Goal: Task Accomplishment & Management: Complete application form

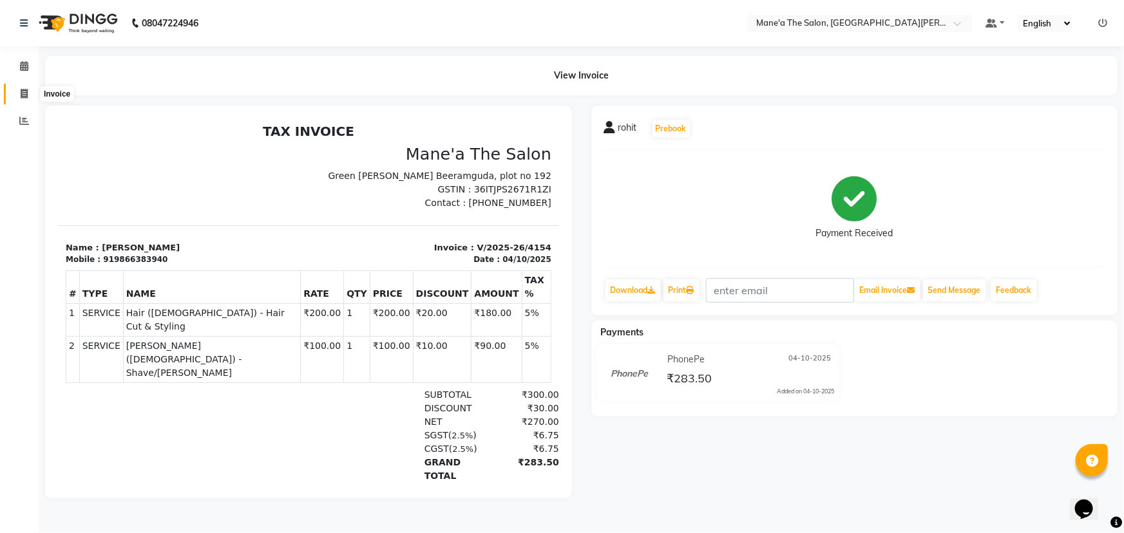
click at [19, 97] on span at bounding box center [24, 94] width 23 height 15
select select "service"
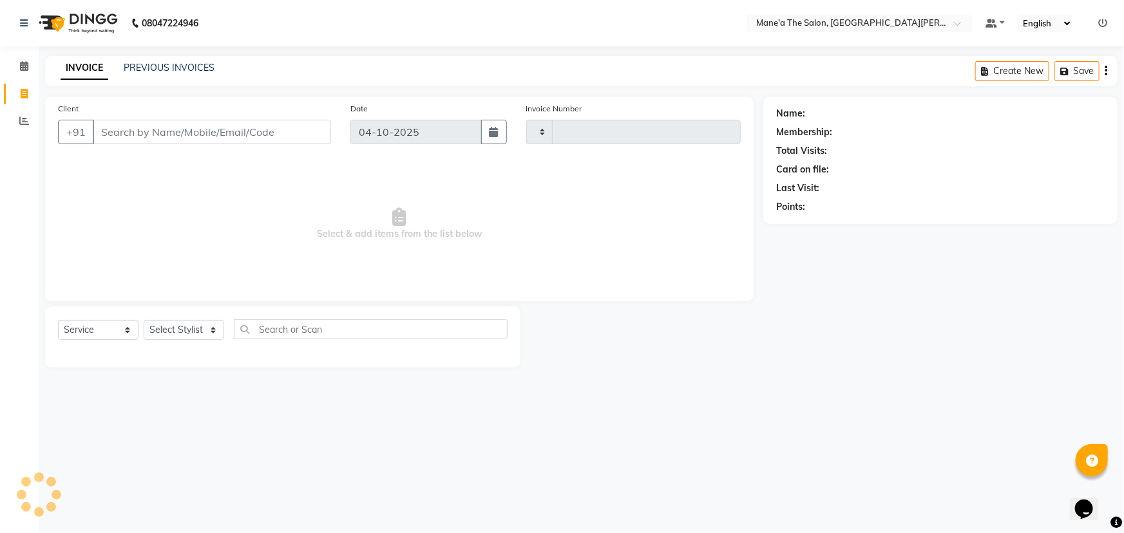
type input "4155"
select select "7205"
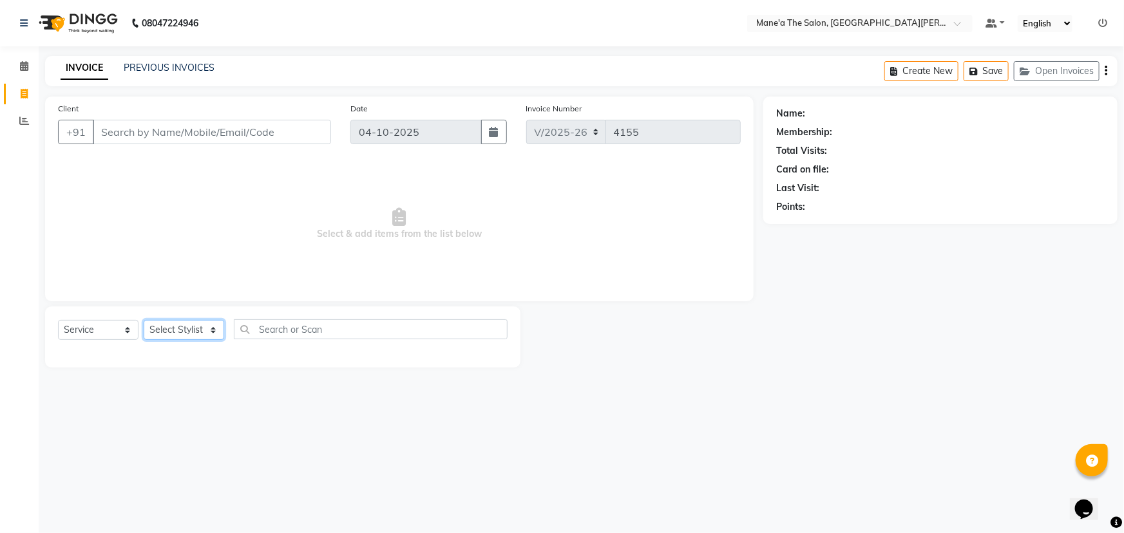
click at [205, 330] on select "Select Stylist Anil Faeam Junaid New Manager [PERSON_NAME] Owner Rani [PERSON_N…" at bounding box center [184, 330] width 81 height 20
select select "87897"
click at [144, 320] on select "Select Stylist Anil Faeam Junaid New Manager [PERSON_NAME] Owner Rani [PERSON_N…" at bounding box center [184, 330] width 81 height 20
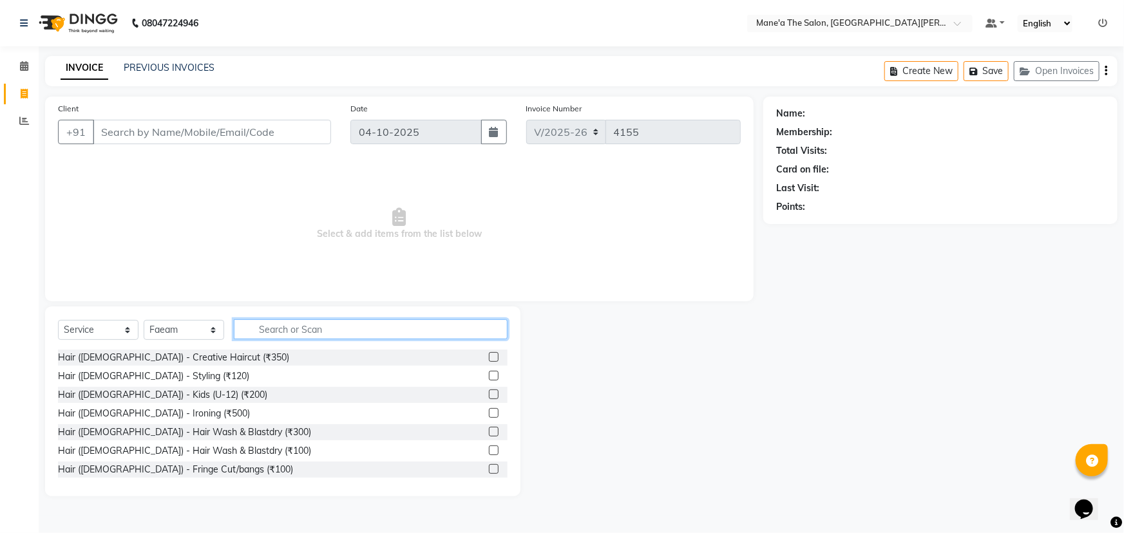
click at [263, 328] on input "text" at bounding box center [371, 329] width 274 height 20
type input "200"
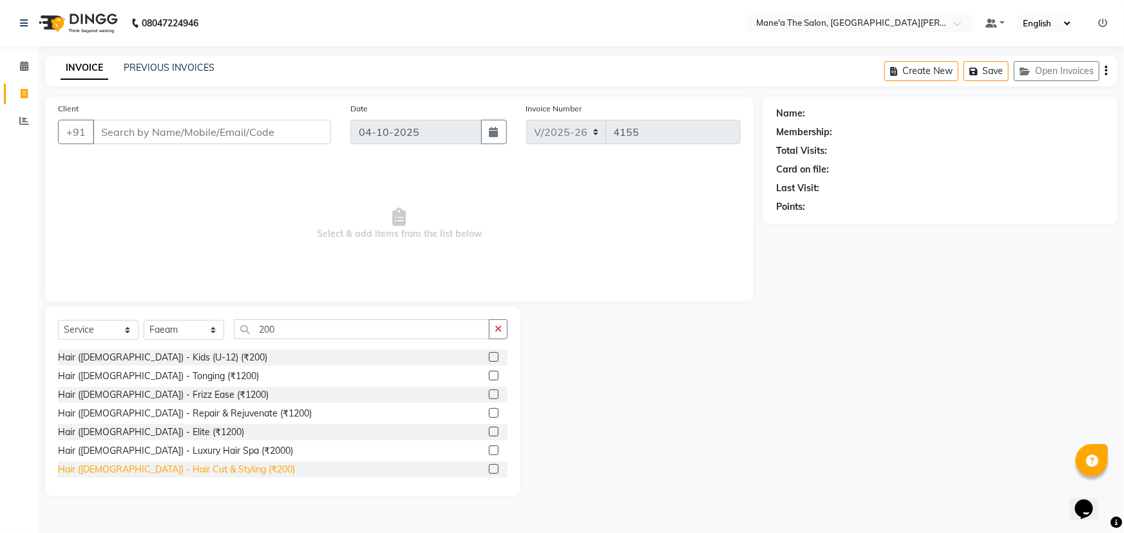
drag, startPoint x: 167, startPoint y: 471, endPoint x: 252, endPoint y: 423, distance: 97.8
click at [168, 471] on div "Hair ([DEMOGRAPHIC_DATA]) - Hair Cut & Styling (₹200)" at bounding box center [176, 470] width 237 height 14
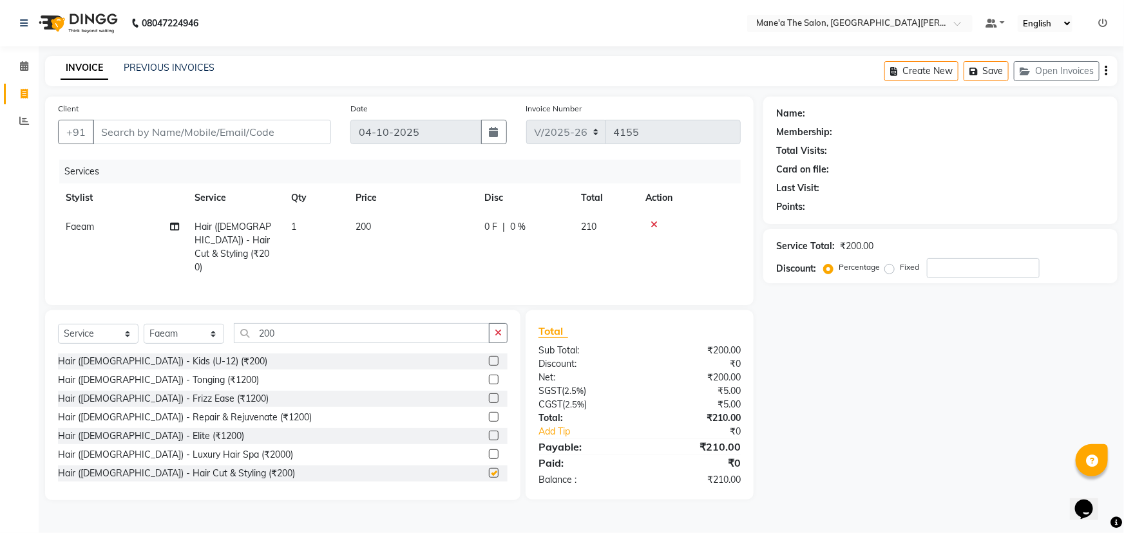
checkbox input "false"
click at [292, 335] on input "200" at bounding box center [362, 333] width 256 height 20
type input "2"
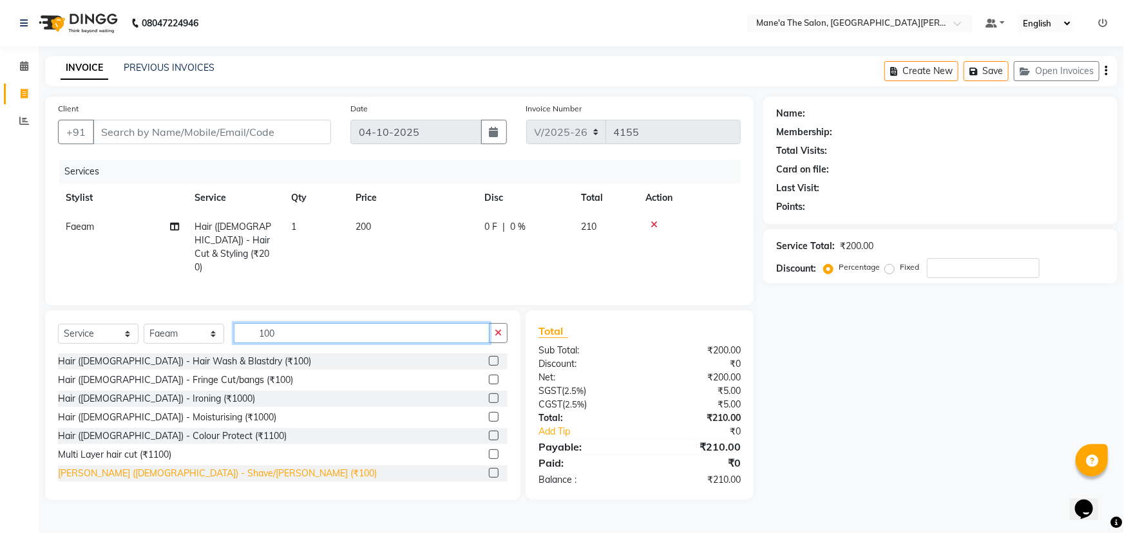
type input "100"
click at [129, 468] on div "[PERSON_NAME] ([DEMOGRAPHIC_DATA]) - Shave/[PERSON_NAME] (₹100)" at bounding box center [217, 474] width 319 height 14
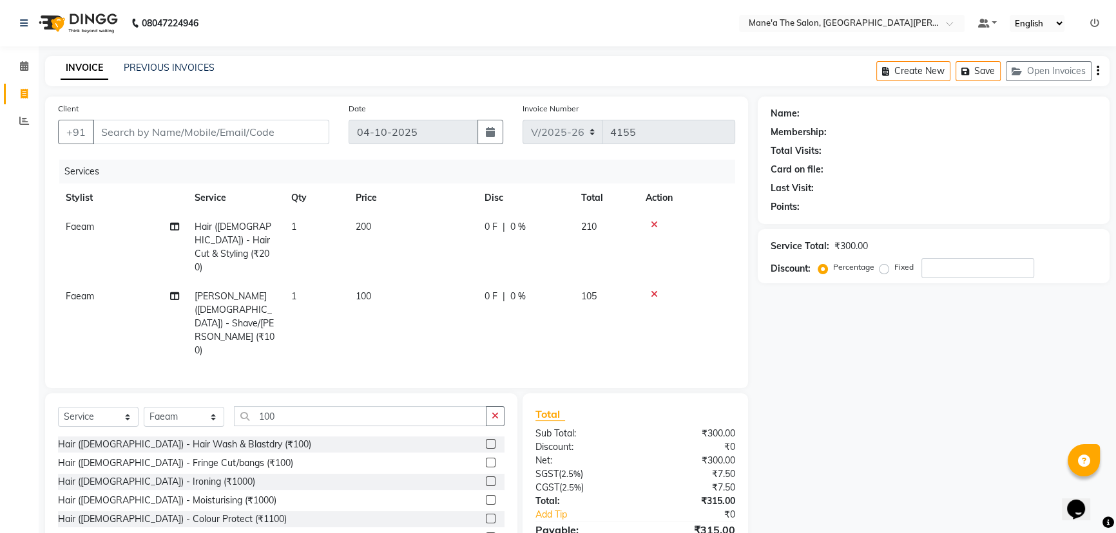
checkbox input "false"
click at [296, 406] on input "100" at bounding box center [360, 416] width 252 height 20
type input "1"
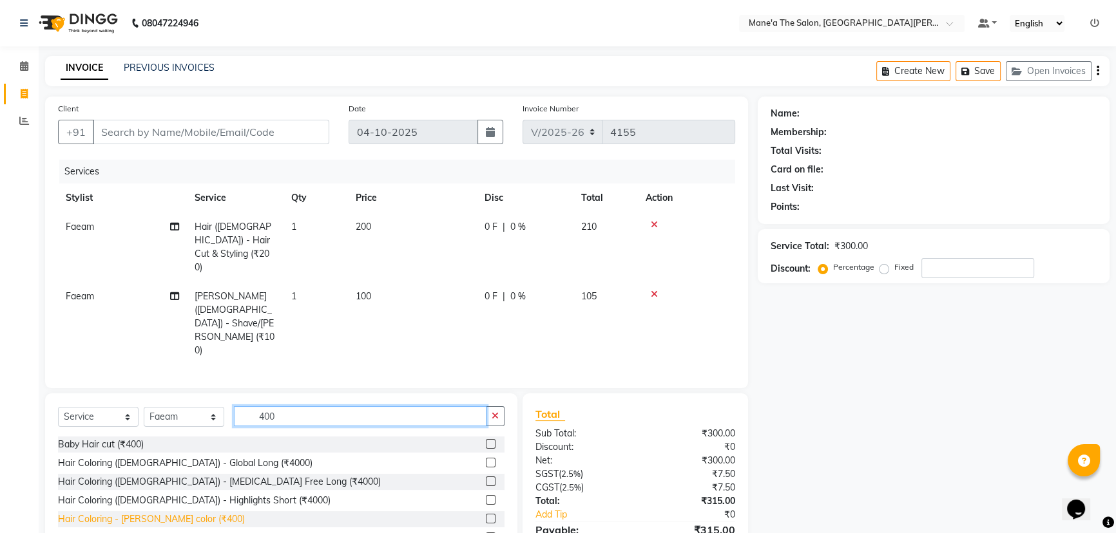
type input "400"
click at [126, 513] on div "Hair Coloring - [PERSON_NAME] color (₹400)" at bounding box center [151, 520] width 187 height 14
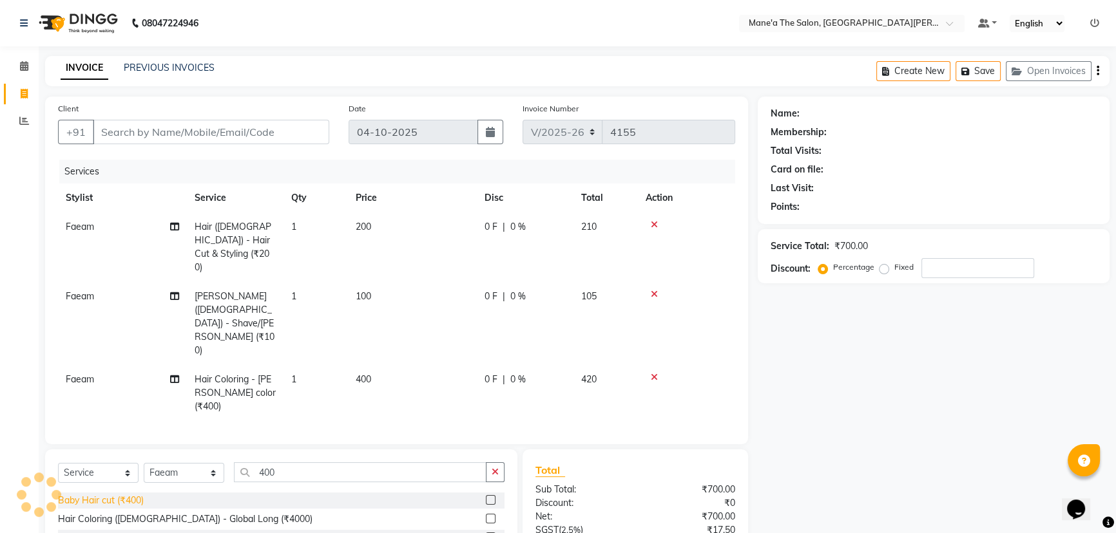
checkbox input "false"
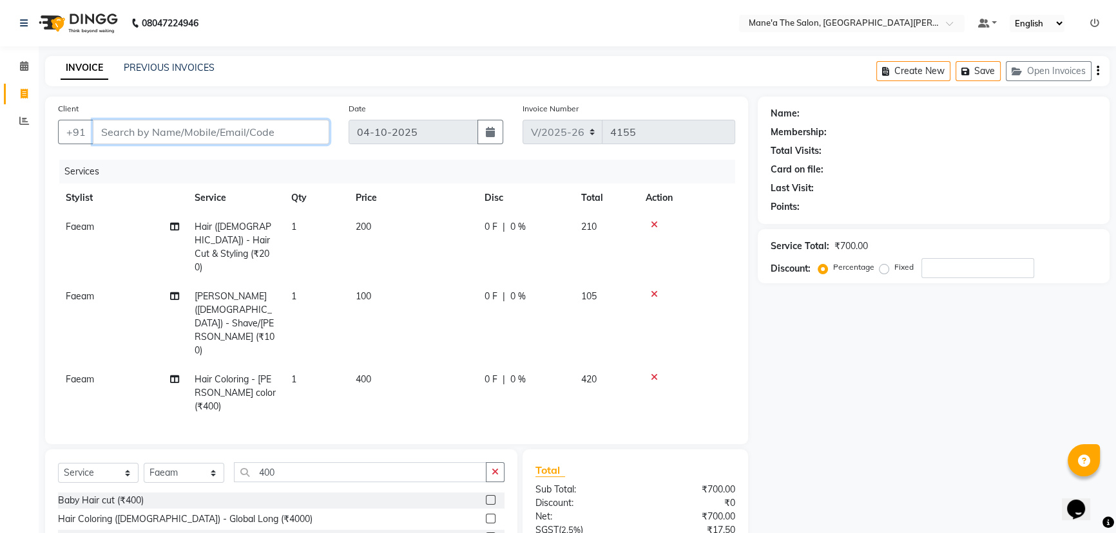
click at [125, 130] on input "Client" at bounding box center [211, 132] width 236 height 24
type input "9"
type input "0"
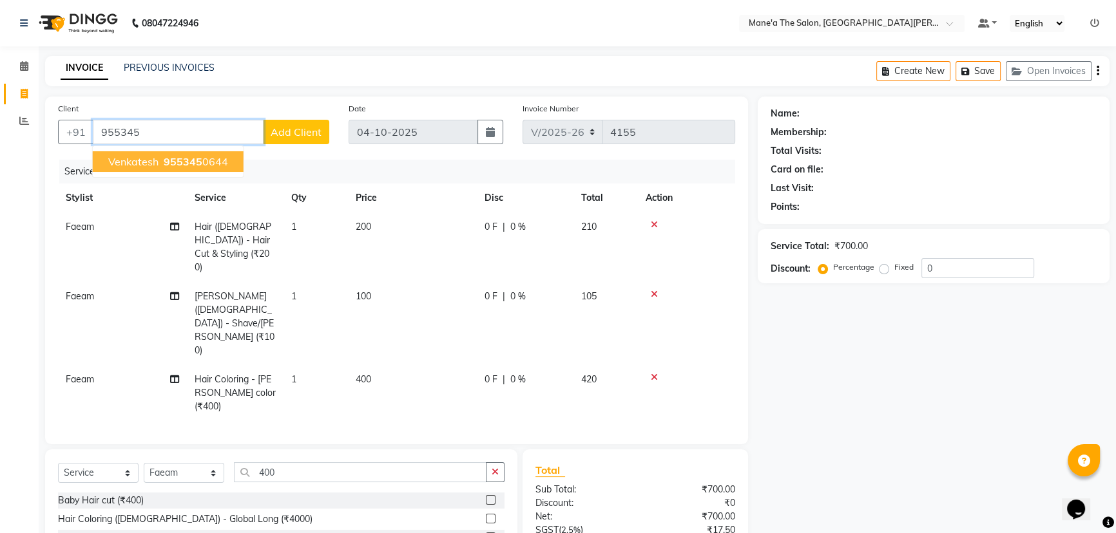
click at [158, 162] on button "venkatesh 955345 0644" at bounding box center [168, 161] width 151 height 21
type input "9553450644"
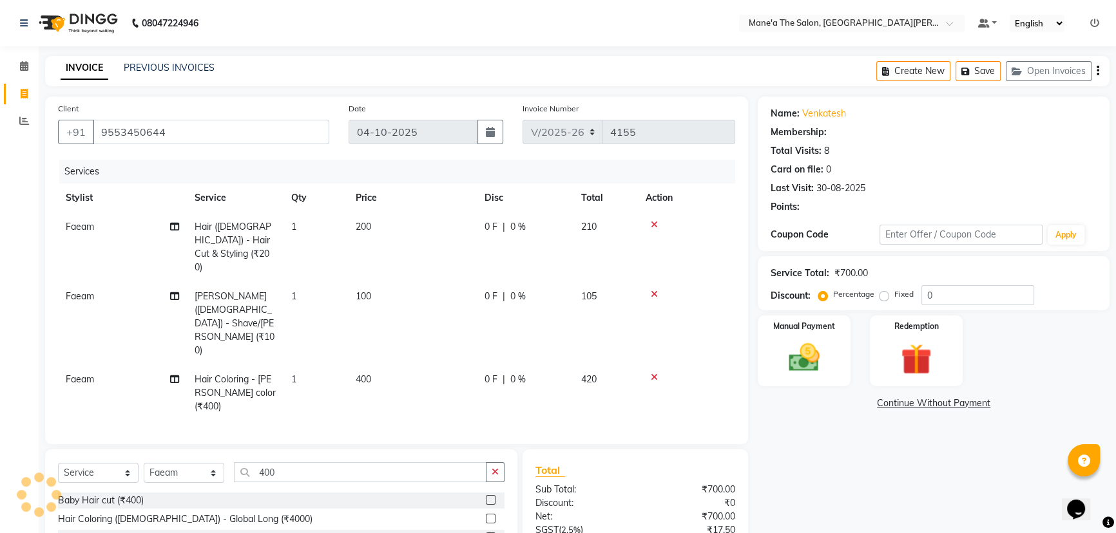
type input "15"
select select "1: Object"
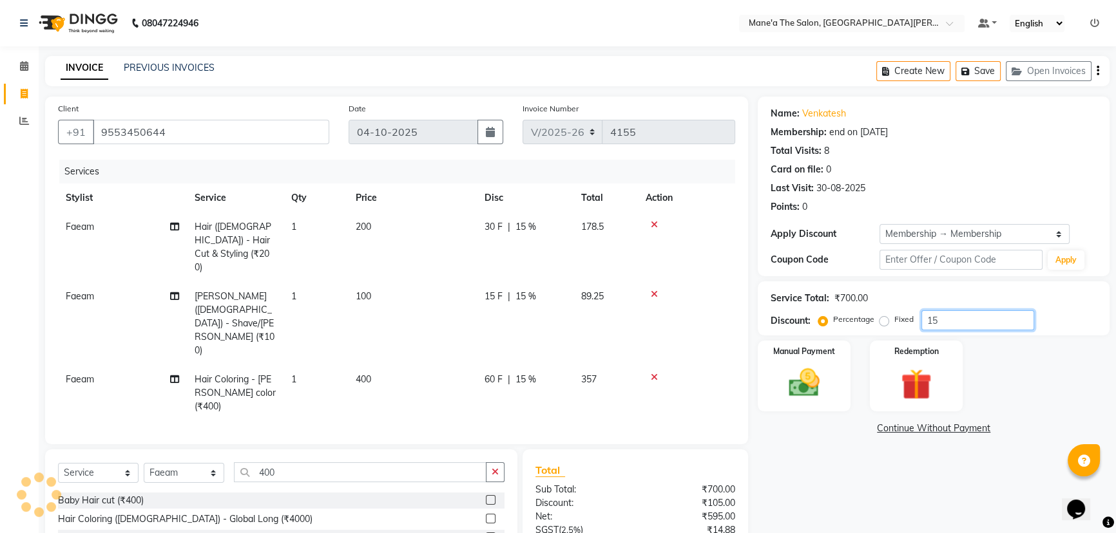
click at [950, 318] on input "15" at bounding box center [977, 320] width 113 height 20
click at [804, 398] on img at bounding box center [804, 383] width 52 height 37
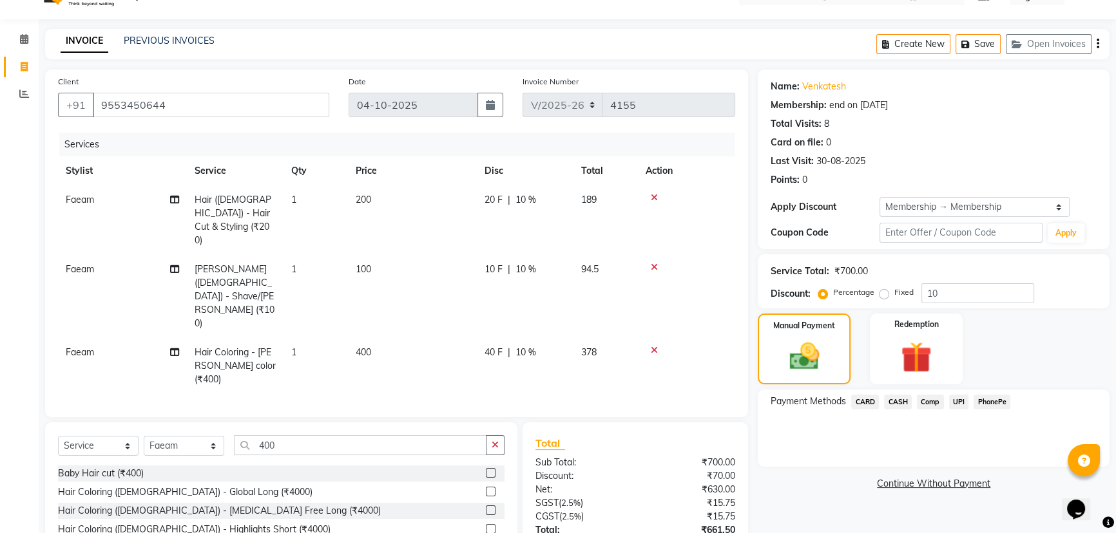
scroll to position [53, 0]
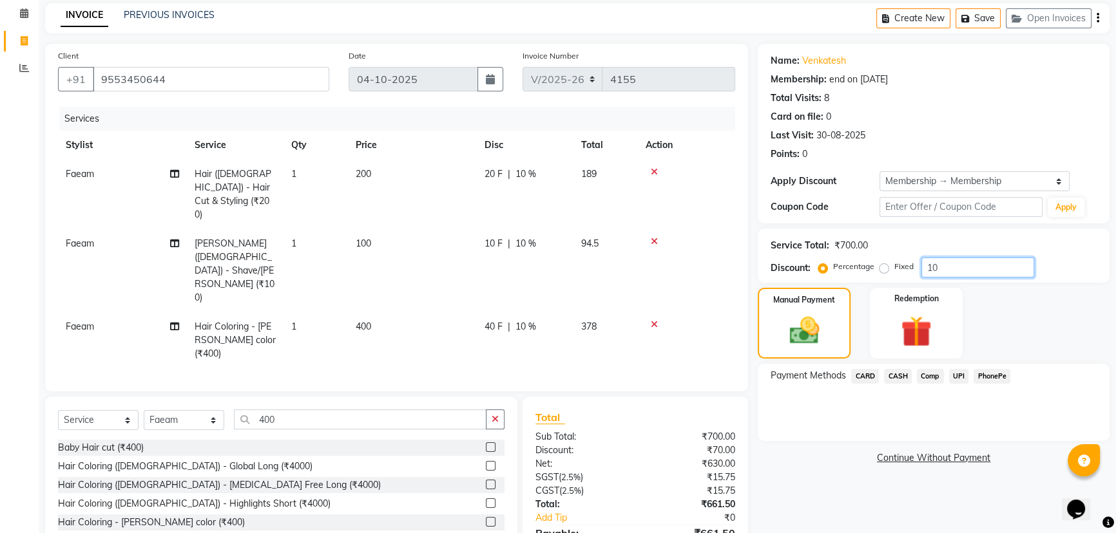
click at [958, 266] on input "10" at bounding box center [977, 268] width 113 height 20
type input "1"
type input "10"
click at [998, 374] on span "PhonePe" at bounding box center [991, 376] width 37 height 15
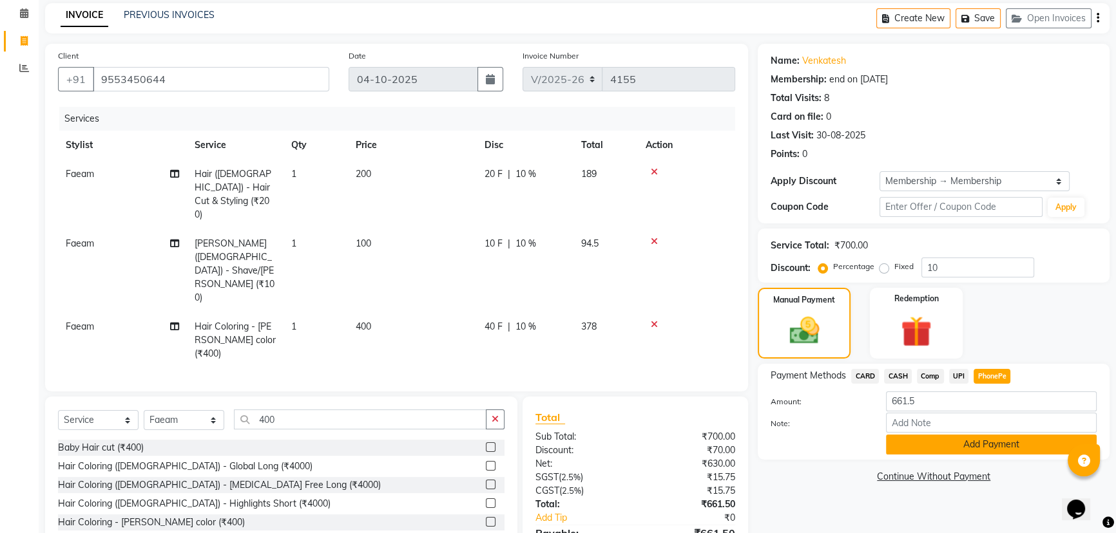
click at [973, 444] on button "Add Payment" at bounding box center [991, 445] width 211 height 20
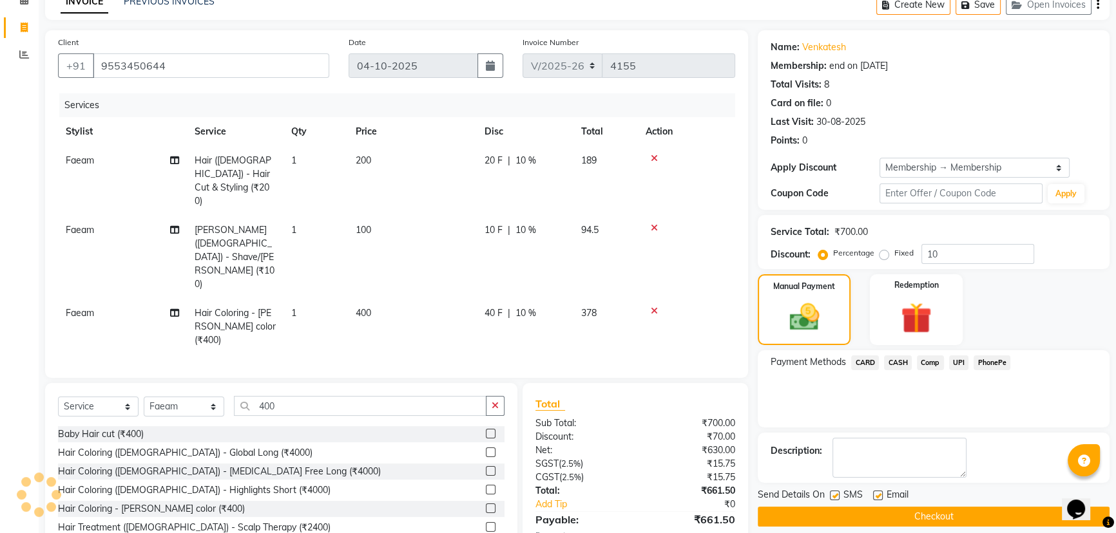
scroll to position [80, 0]
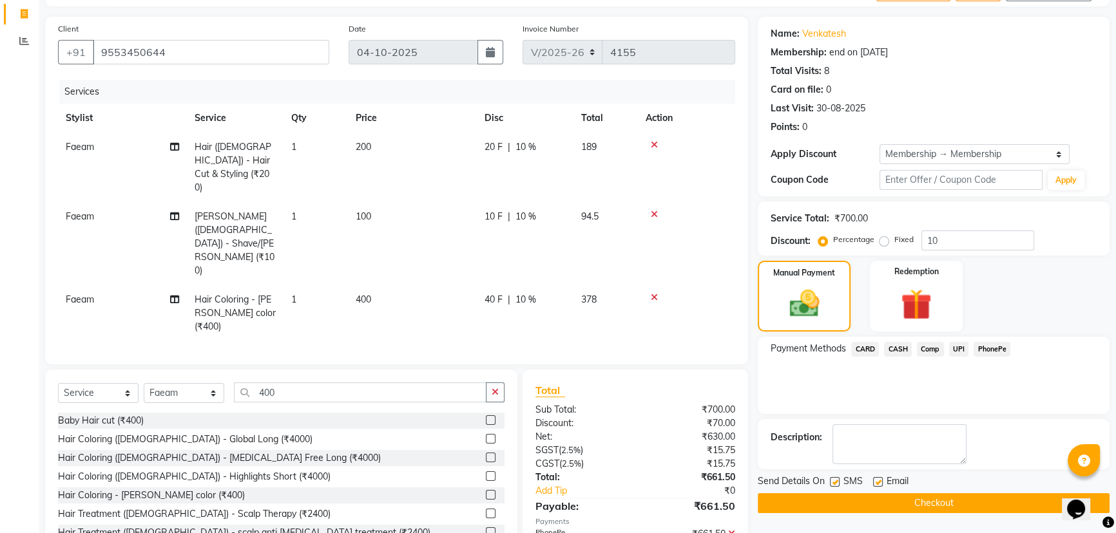
click at [942, 505] on button "Checkout" at bounding box center [933, 503] width 352 height 20
